Goal: Transaction & Acquisition: Book appointment/travel/reservation

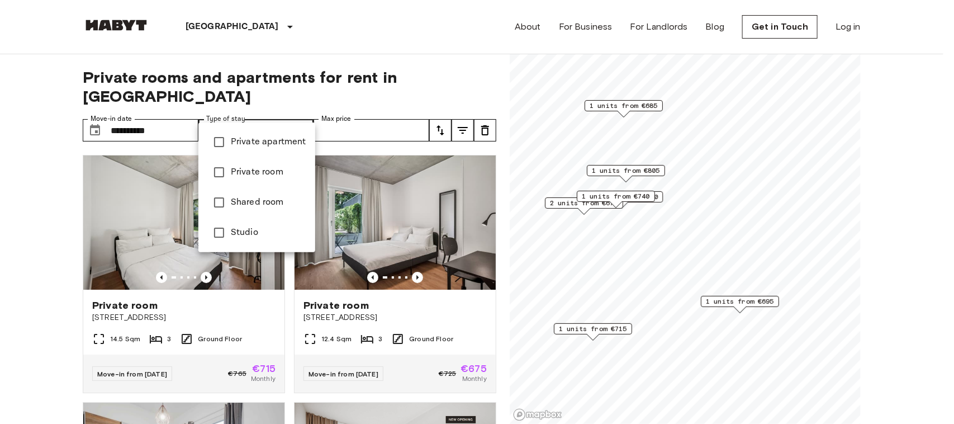
click at [0, 204] on div at bounding box center [477, 212] width 954 height 424
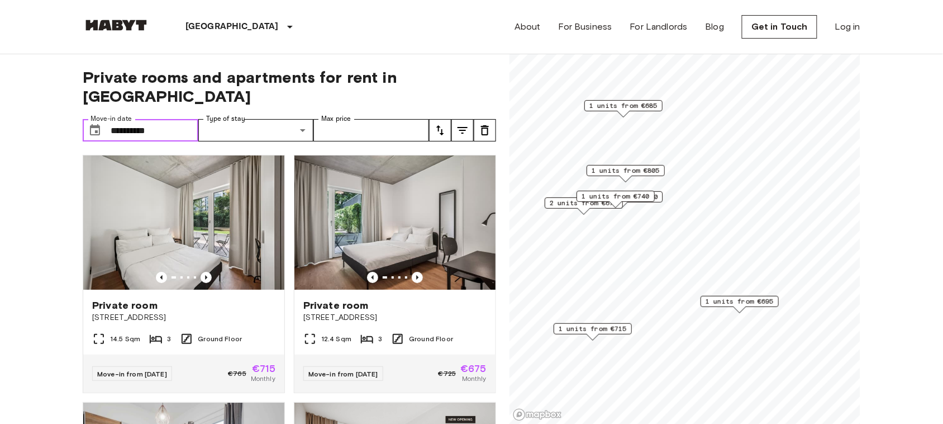
click at [153, 119] on input "**********" at bounding box center [155, 130] width 88 height 22
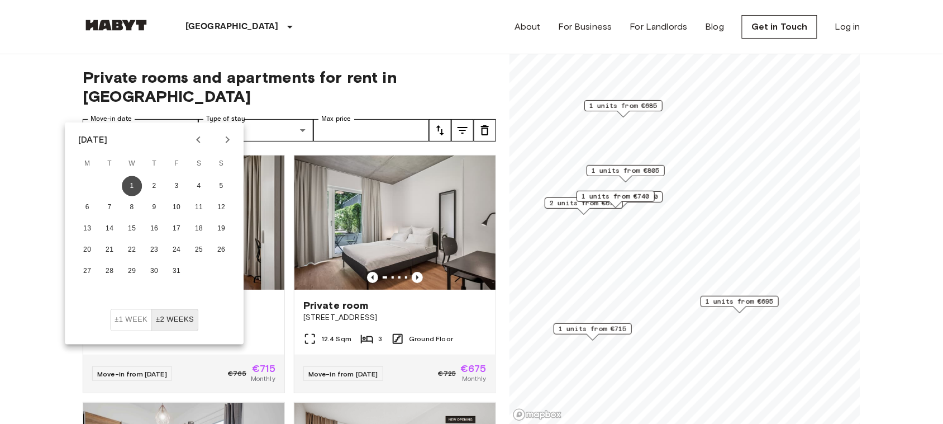
click at [134, 187] on button "1" at bounding box center [132, 186] width 20 height 20
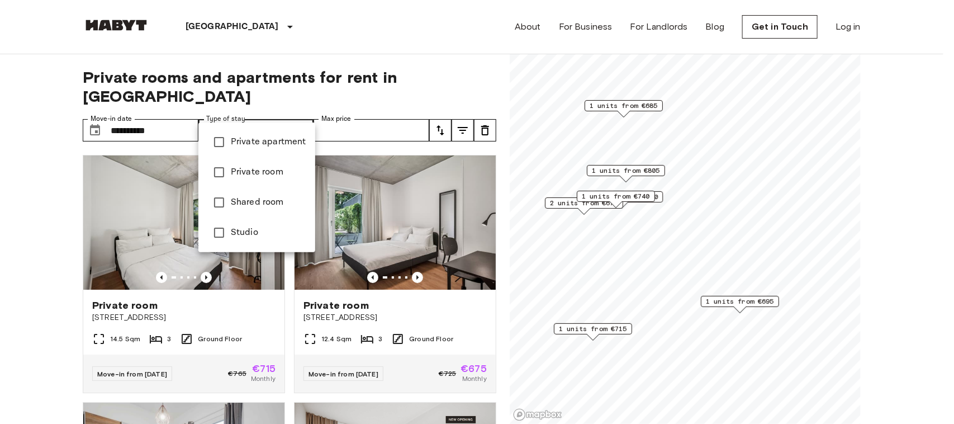
click at [273, 165] on span "Private room" at bounding box center [268, 171] width 75 height 13
type input "**********"
click at [397, 23] on div at bounding box center [477, 212] width 954 height 424
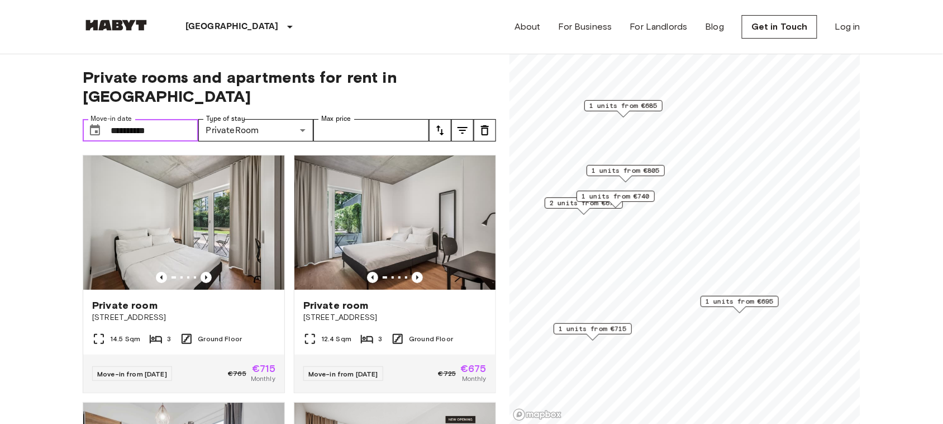
click at [185, 119] on input "**********" at bounding box center [155, 130] width 88 height 22
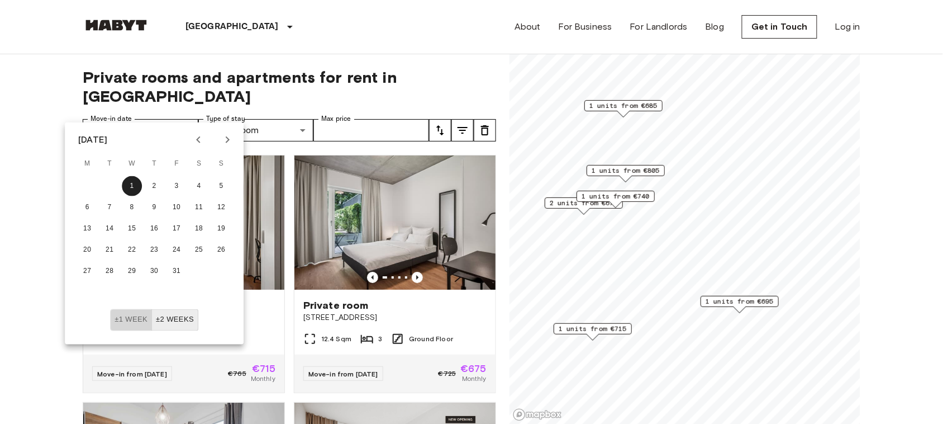
click at [127, 321] on button "±1 week" at bounding box center [131, 320] width 42 height 22
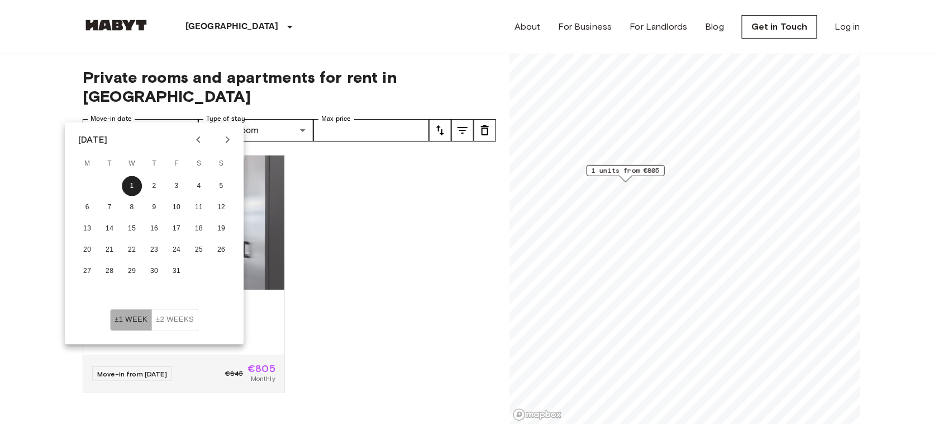
click at [127, 321] on button "±1 week" at bounding box center [131, 320] width 42 height 22
click at [175, 319] on button "±2 weeks" at bounding box center [174, 320] width 47 height 22
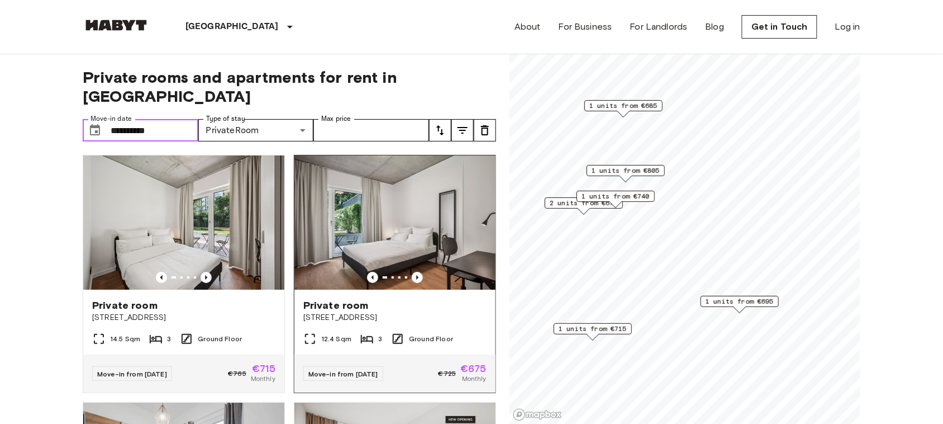
click at [376, 200] on img at bounding box center [395, 222] width 201 height 134
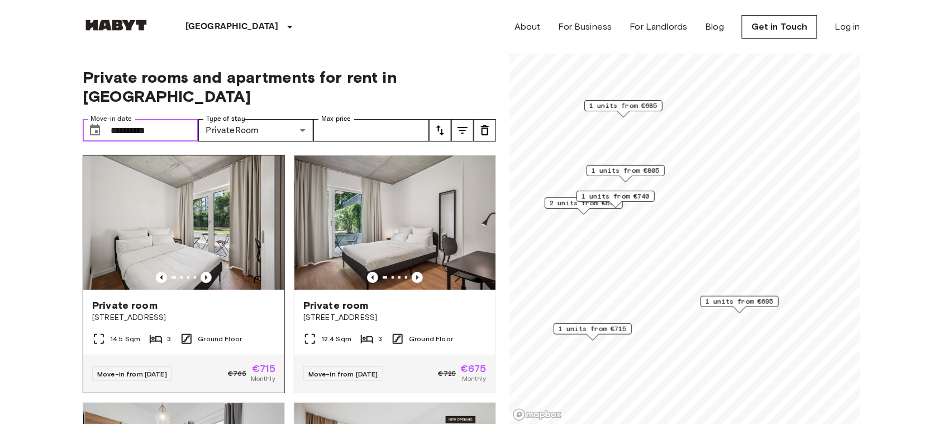
click at [210, 212] on img at bounding box center [183, 222] width 201 height 134
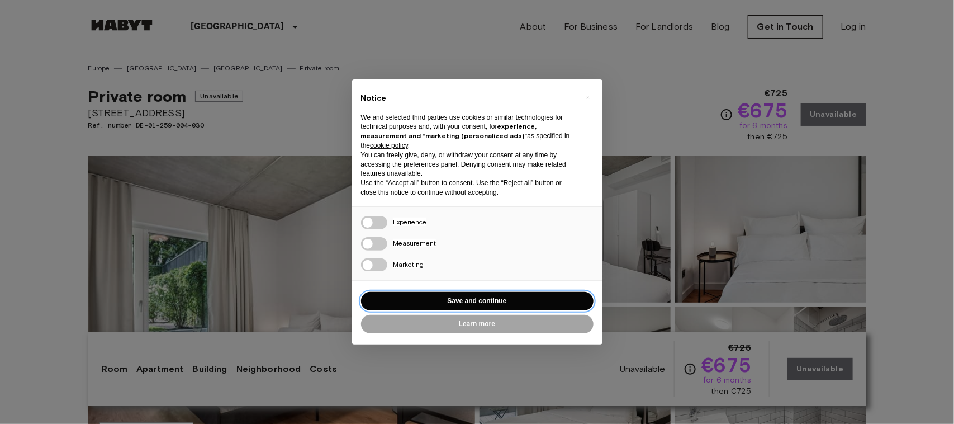
click at [456, 303] on button "Save and continue" at bounding box center [477, 301] width 233 height 18
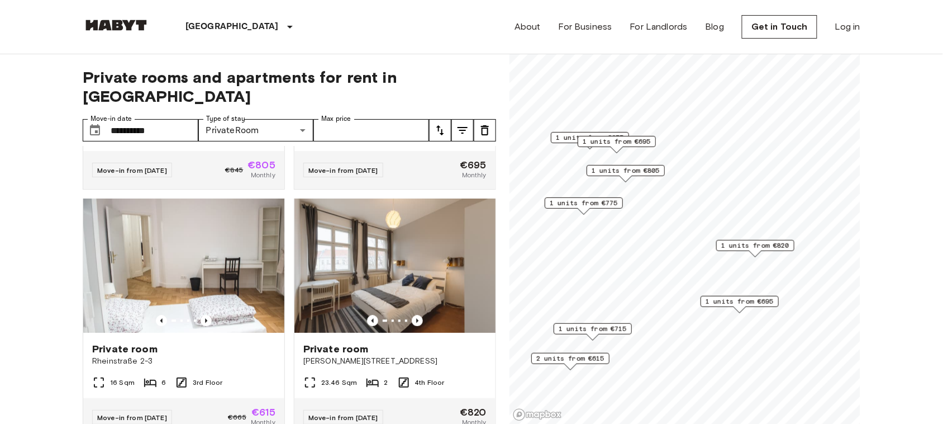
scroll to position [703, 0]
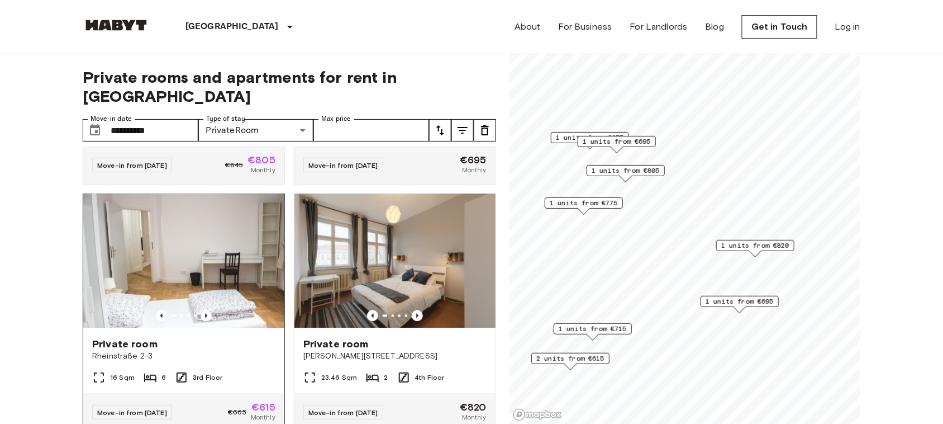
click at [220, 261] on img at bounding box center [183, 261] width 201 height 134
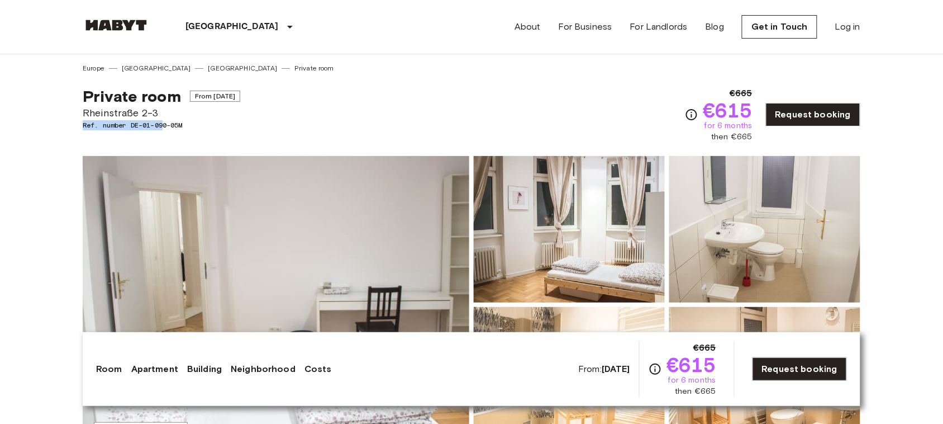
drag, startPoint x: 166, startPoint y: 131, endPoint x: 172, endPoint y: 106, distance: 25.8
click at [172, 106] on div "Private room From [DATE] [STREET_ADDRESS]. number DE-01-090-05M" at bounding box center [162, 115] width 158 height 56
click at [172, 106] on span "Rheinstraße 2-3" at bounding box center [162, 113] width 158 height 15
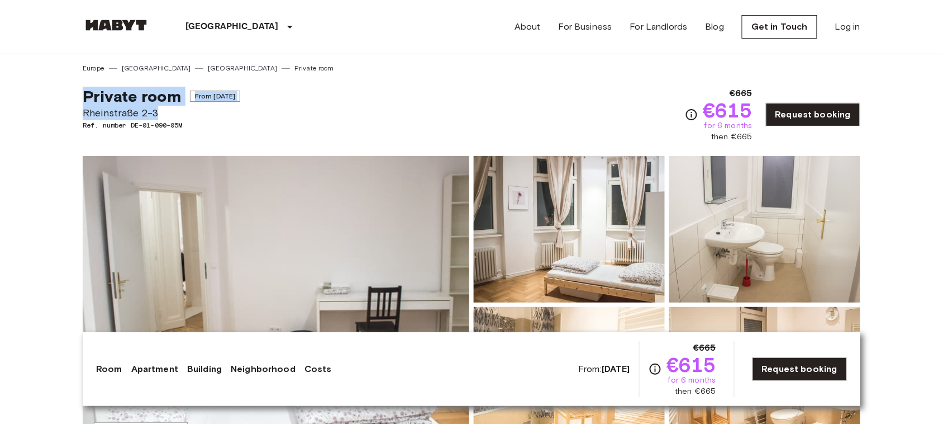
copy div "Private room From [DATE][GEOGRAPHIC_DATA][STREET_ADDRESS]"
drag, startPoint x: 165, startPoint y: 112, endPoint x: 67, endPoint y: 99, distance: 98.6
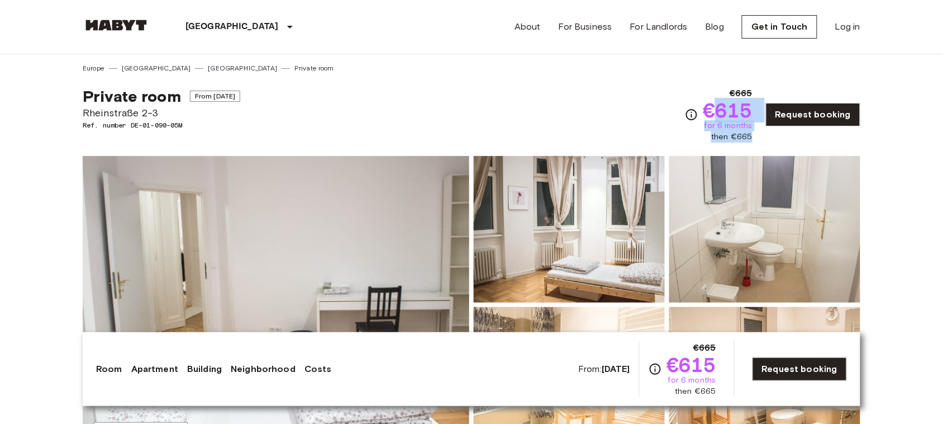
drag, startPoint x: 716, startPoint y: 84, endPoint x: 762, endPoint y: 143, distance: 74.0
click at [762, 143] on div "Private room From [DATE] [STREET_ADDRESS]. number DE-01-090-05M €665 €615 for 6…" at bounding box center [472, 107] width 778 height 69
click at [576, 113] on div "Private room From [DATE] [STREET_ADDRESS]. number DE-01-090-05M €665 €615 for 6…" at bounding box center [472, 107] width 778 height 69
copy div "€665 €615 for 6 months then €665"
drag, startPoint x: 733, startPoint y: 87, endPoint x: 771, endPoint y: 140, distance: 65.6
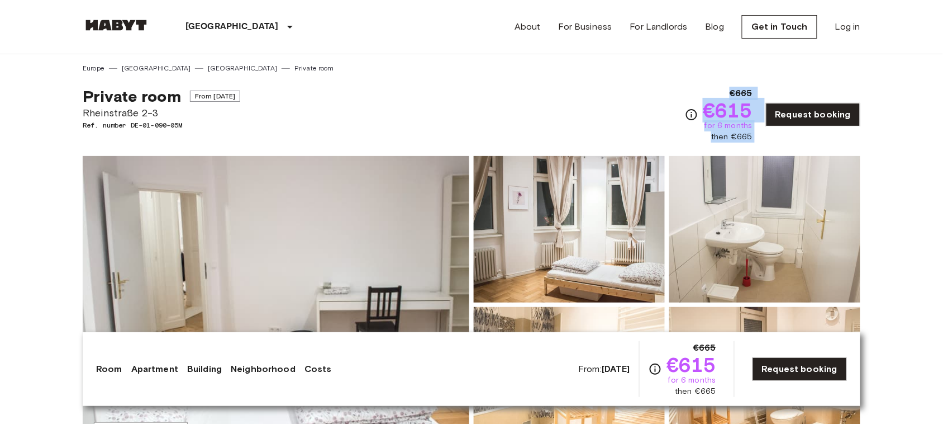
click at [771, 140] on div "€665 €615 for 6 months then €665 Request booking" at bounding box center [773, 115] width 176 height 56
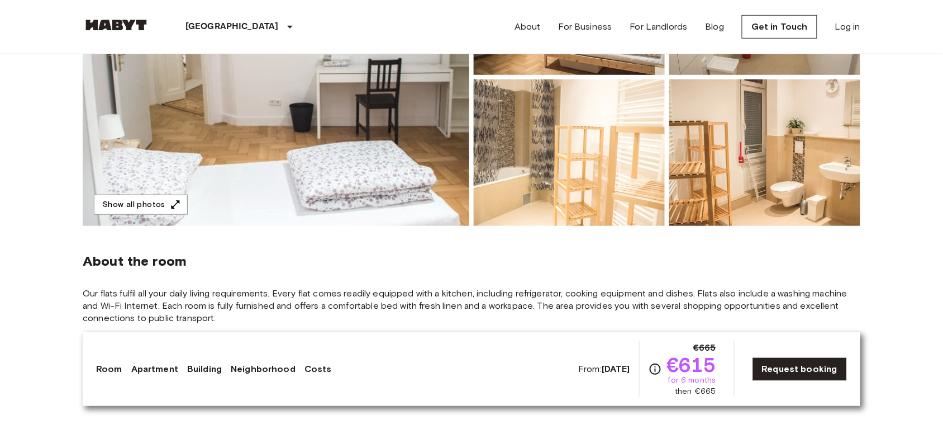
scroll to position [228, 0]
click at [118, 212] on button "Show all photos" at bounding box center [141, 204] width 94 height 21
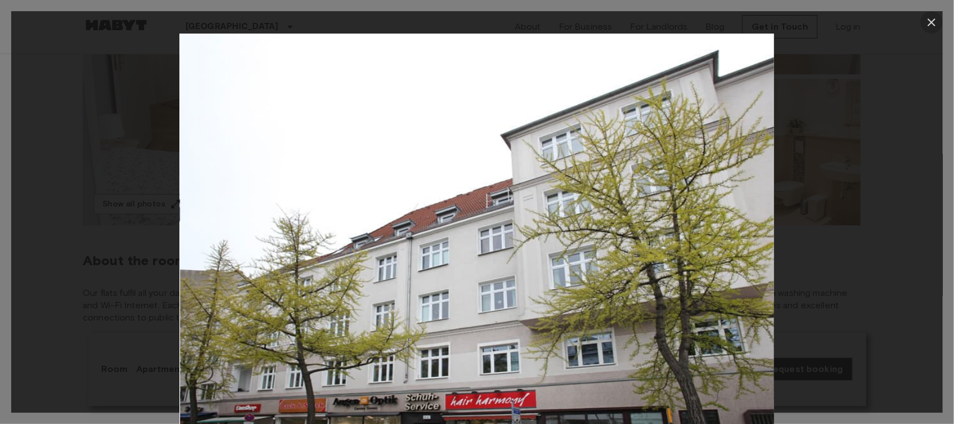
click at [935, 21] on icon "button" at bounding box center [931, 22] width 13 height 13
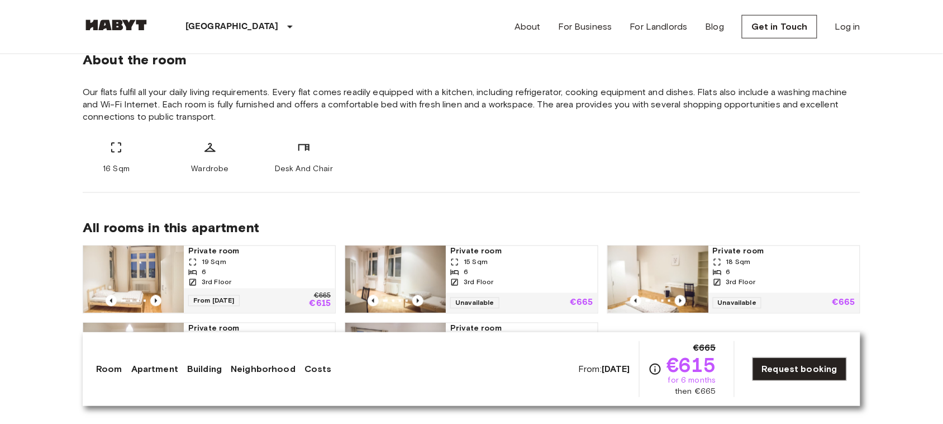
scroll to position [429, 0]
